Goal: Task Accomplishment & Management: Complete application form

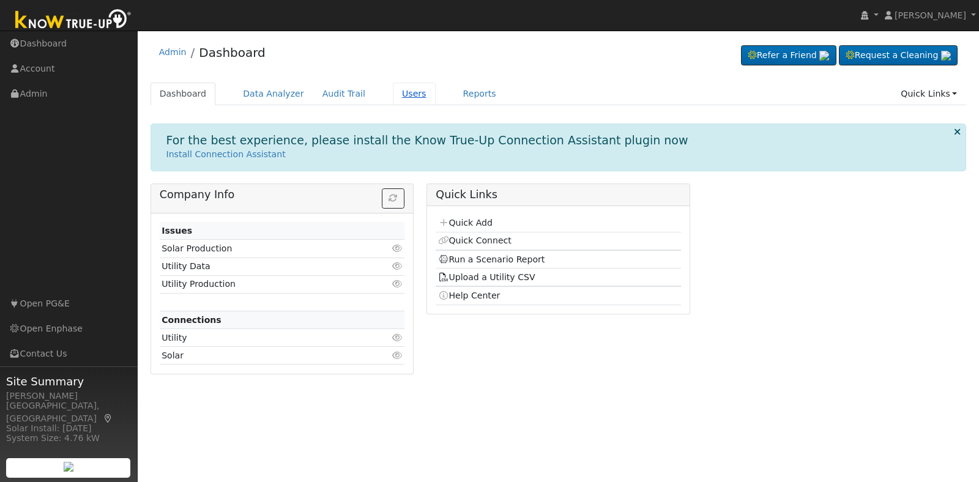
click at [393, 98] on link "Users" at bounding box center [414, 94] width 43 height 23
click at [393, 92] on link "Users" at bounding box center [414, 94] width 43 height 23
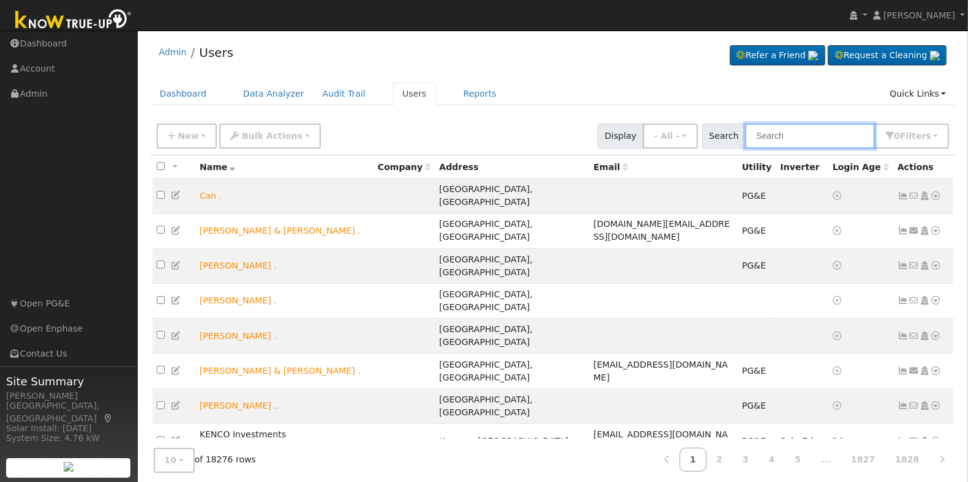
click at [774, 129] on input "text" at bounding box center [810, 136] width 130 height 25
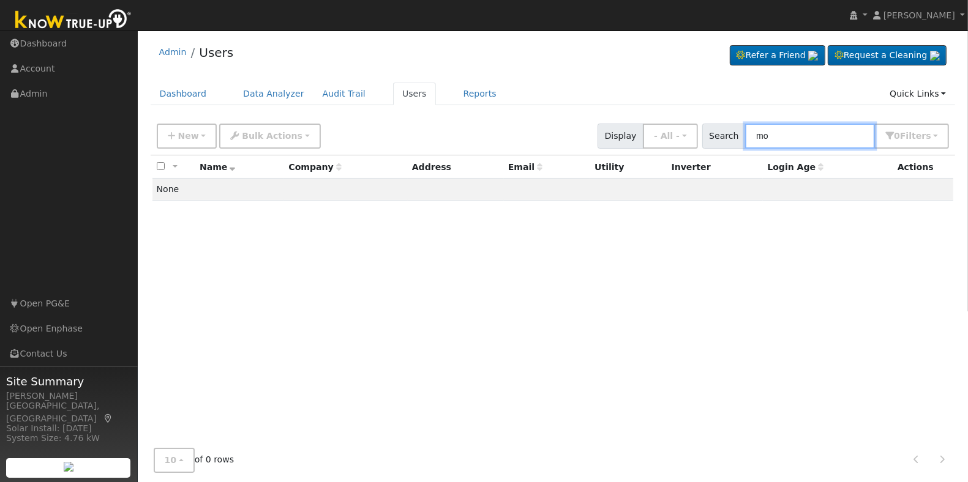
type input "m"
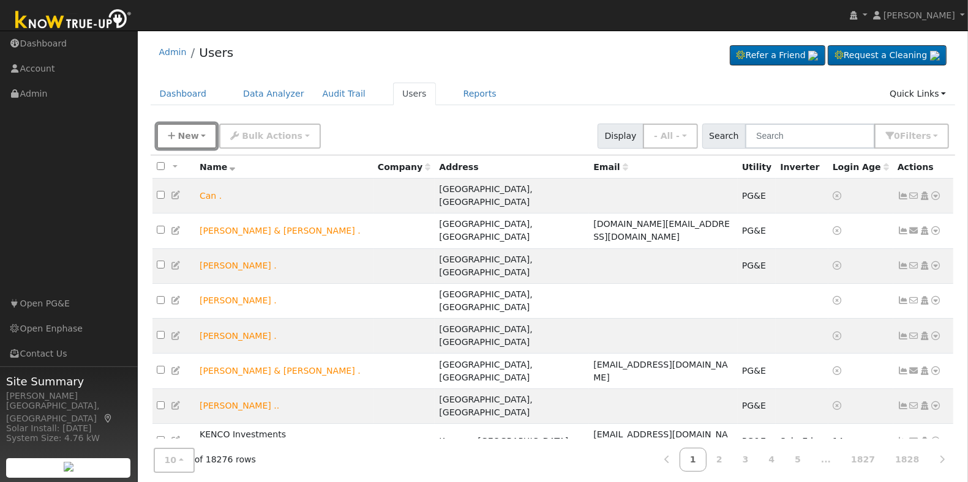
click at [205, 138] on button "New" at bounding box center [187, 136] width 61 height 25
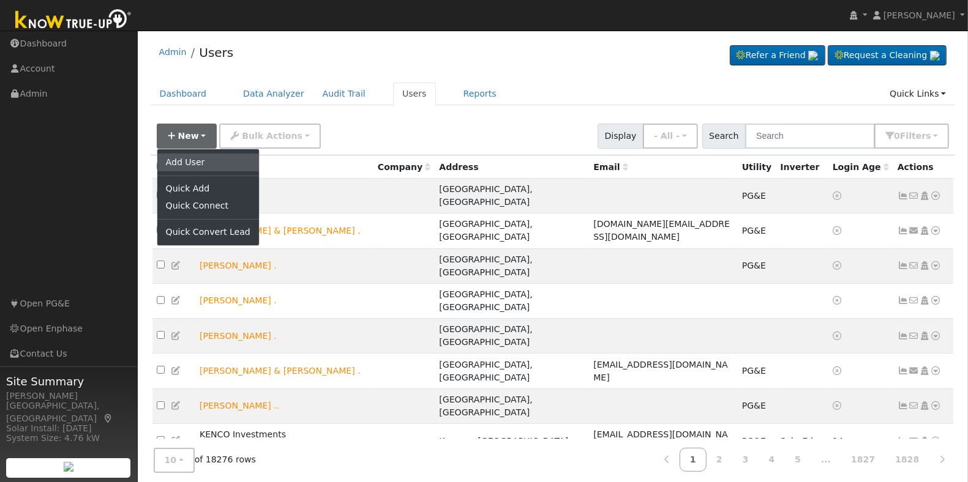
click at [218, 166] on link "Add User" at bounding box center [208, 162] width 102 height 17
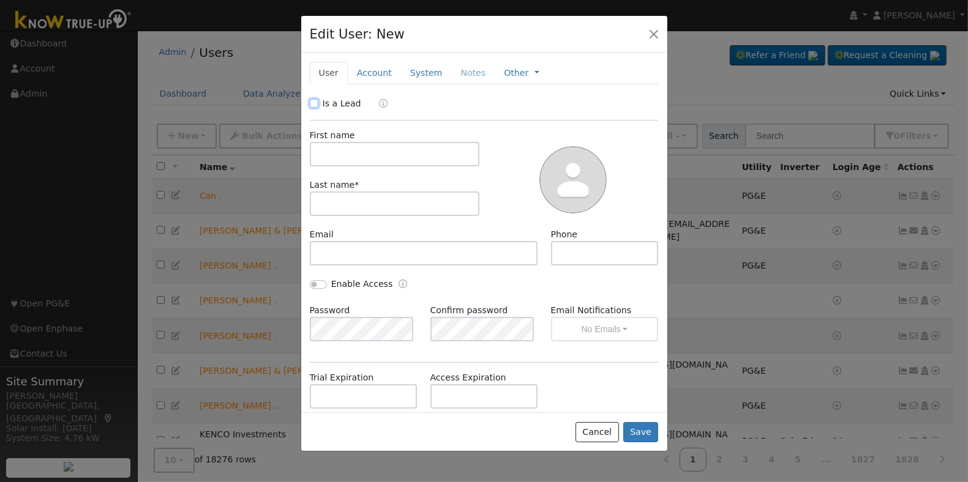
click at [311, 105] on input "Is a Lead" at bounding box center [314, 103] width 9 height 9
checkbox input "true"
click at [337, 153] on input "text" at bounding box center [395, 154] width 170 height 24
type input "o"
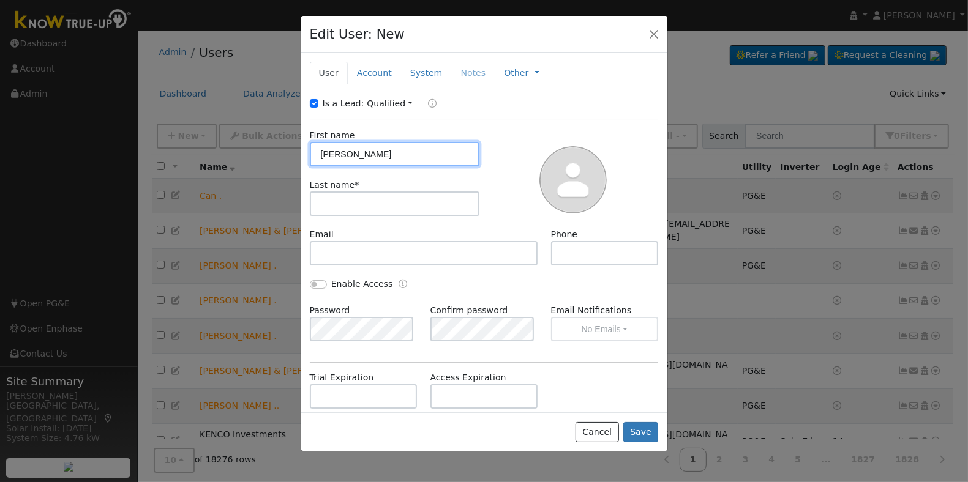
type input "[PERSON_NAME]"
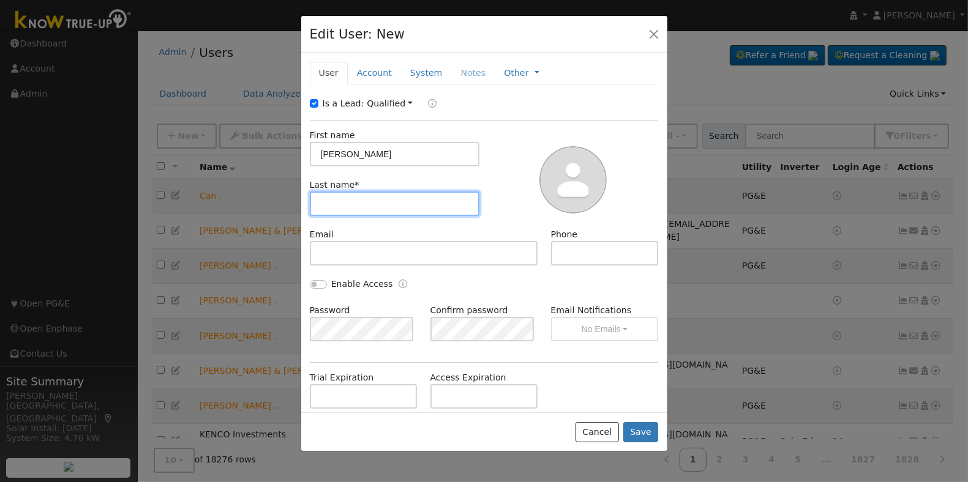
click at [367, 212] on input "text" at bounding box center [395, 204] width 170 height 24
type input "Somilleda"
click at [386, 71] on link "Account" at bounding box center [374, 73] width 53 height 23
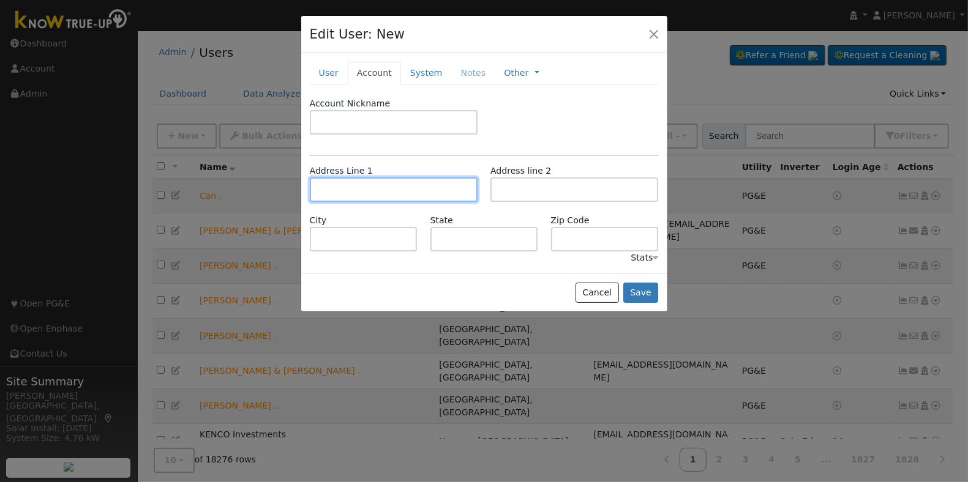
click at [370, 182] on input "text" at bounding box center [394, 189] width 168 height 24
type input "[STREET_ADDRESS]"
type input "Madera"
type input "CA"
type input "93636"
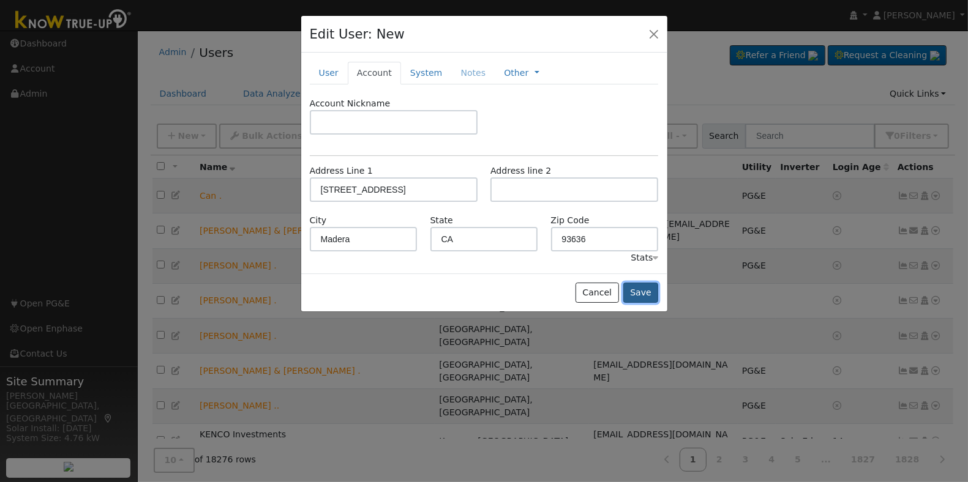
click at [641, 298] on button "Save" at bounding box center [640, 293] width 35 height 21
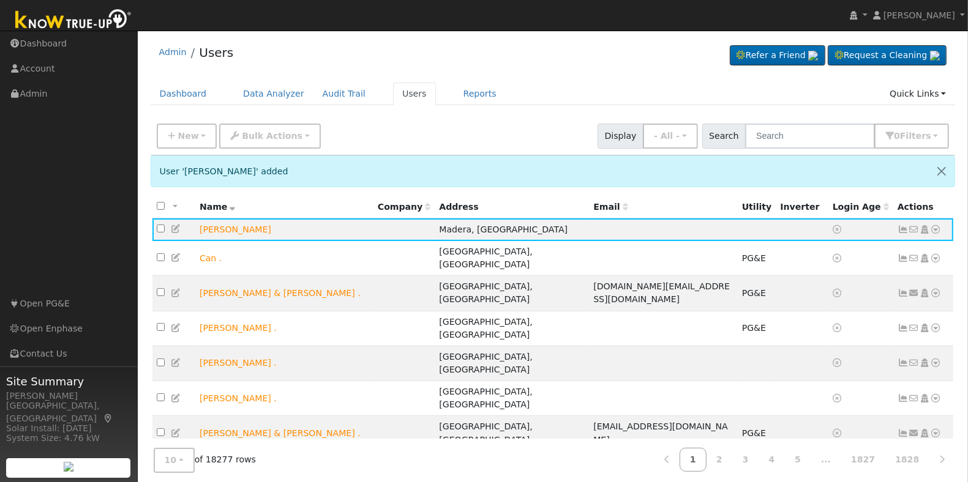
click at [927, 231] on icon at bounding box center [924, 229] width 11 height 9
